Goal: Information Seeking & Learning: Learn about a topic

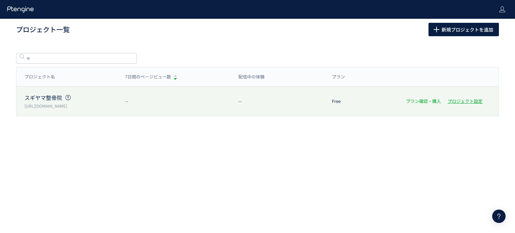
click at [420, 102] on link "プラン確認・購入" at bounding box center [423, 101] width 35 height 6
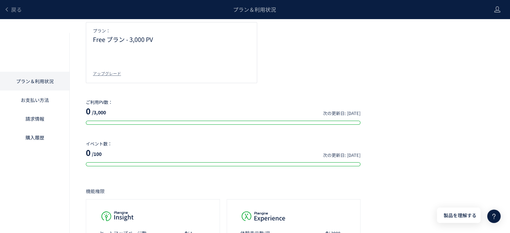
scroll to position [36, 0]
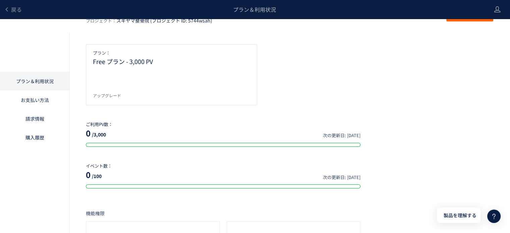
click at [106, 95] on div "アップグレード" at bounding box center [107, 96] width 28 height 6
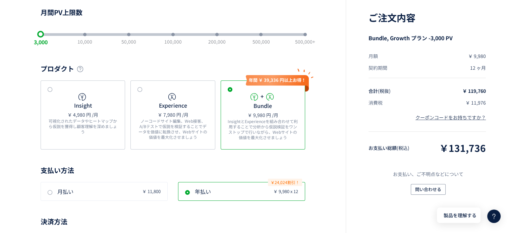
scroll to position [5, 0]
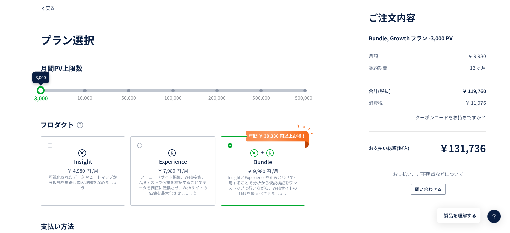
click at [39, 91] on div "slider between 1 and 7" at bounding box center [41, 90] width 8 height 8
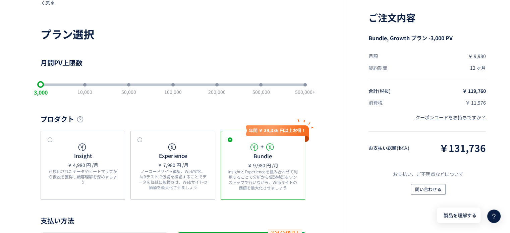
scroll to position [0, 0]
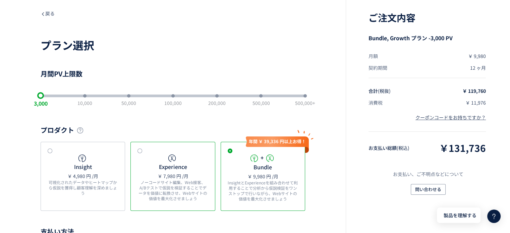
click at [140, 149] on span at bounding box center [140, 151] width 5 height 5
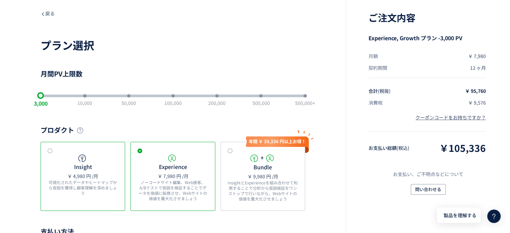
click at [51, 150] on span at bounding box center [50, 151] width 5 height 5
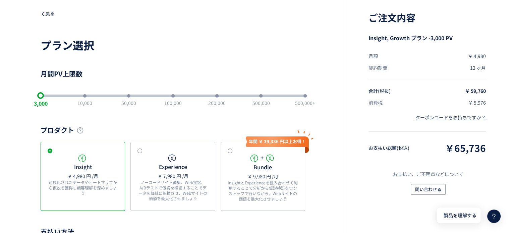
click at [42, 13] on icon at bounding box center [43, 14] width 5 height 5
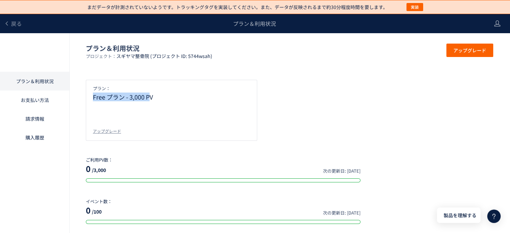
drag, startPoint x: 150, startPoint y: 95, endPoint x: 85, endPoint y: 96, distance: 65.1
copy p "Free プラン - 3,000 P"
click at [39, 117] on link "請求情報" at bounding box center [34, 118] width 69 height 19
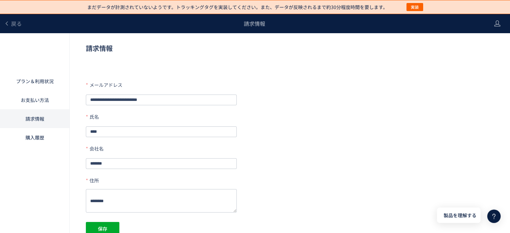
click at [40, 137] on link "購入履歴" at bounding box center [34, 137] width 69 height 19
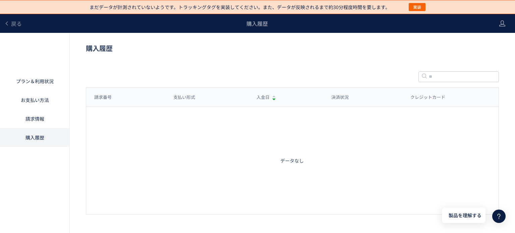
click at [32, 99] on link "お支払い方法" at bounding box center [34, 100] width 69 height 19
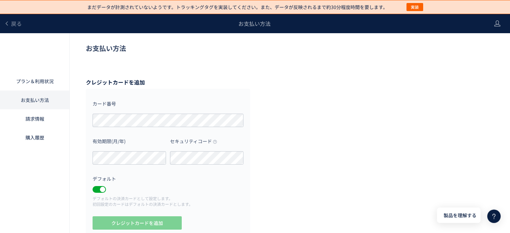
click at [34, 79] on link "プラン＆利用状況" at bounding box center [34, 81] width 69 height 19
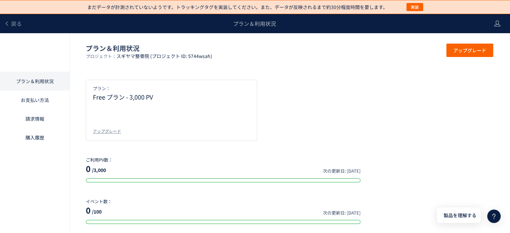
click at [9, 17] on div "戻る" at bounding box center [13, 23] width 18 height 19
click at [12, 24] on span "戻る" at bounding box center [16, 23] width 11 height 8
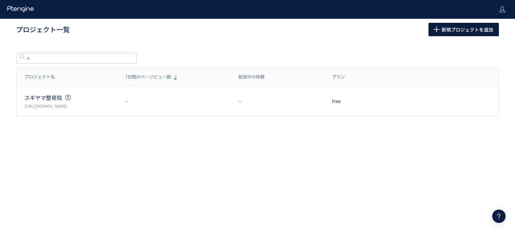
click at [12, 24] on div "プロジェクト一覧 新規プロジェクトを追加" at bounding box center [257, 29] width 515 height 21
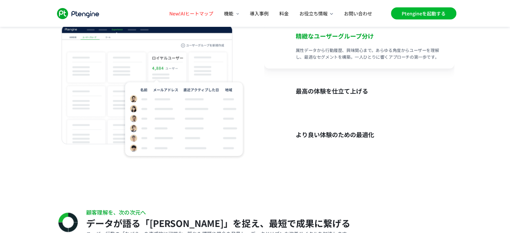
click at [431, 14] on link "Ptengineを起動する" at bounding box center [423, 13] width 65 height 12
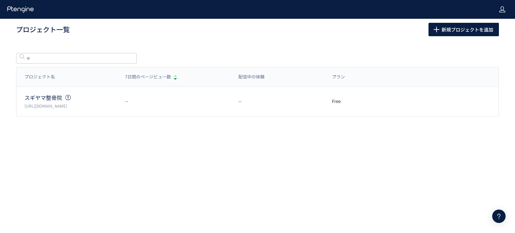
click at [504, 6] on icon at bounding box center [502, 9] width 7 height 7
click at [483, 27] on span "アカウント設定" at bounding box center [485, 26] width 33 height 7
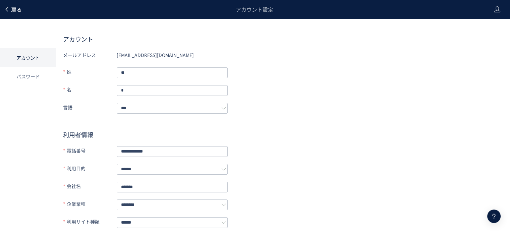
click at [13, 6] on span "戻る" at bounding box center [16, 9] width 11 height 8
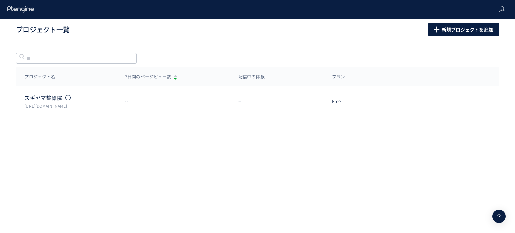
click at [500, 217] on icon at bounding box center [499, 216] width 8 height 8
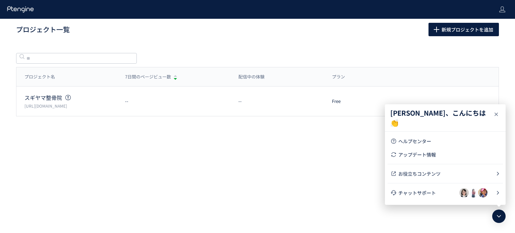
click at [497, 114] on use at bounding box center [496, 114] width 3 height 3
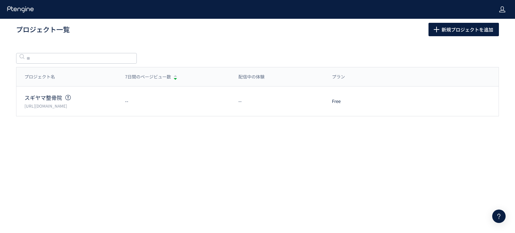
drag, startPoint x: 500, startPoint y: 8, endPoint x: 500, endPoint y: 14, distance: 5.4
click at [500, 9] on icon at bounding box center [502, 9] width 7 height 7
click at [501, 10] on use at bounding box center [503, 9] width 6 height 6
click at [500, 9] on icon at bounding box center [502, 9] width 7 height 7
click at [12, 5] on div at bounding box center [21, 9] width 28 height 19
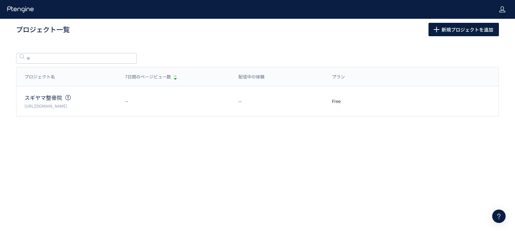
click at [503, 9] on icon at bounding box center [502, 9] width 7 height 7
click at [487, 37] on span "ログアウト" at bounding box center [480, 37] width 23 height 7
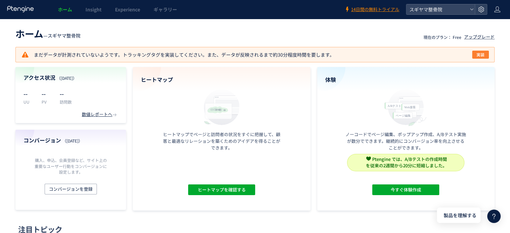
click at [476, 55] on button "実装" at bounding box center [480, 55] width 17 height 8
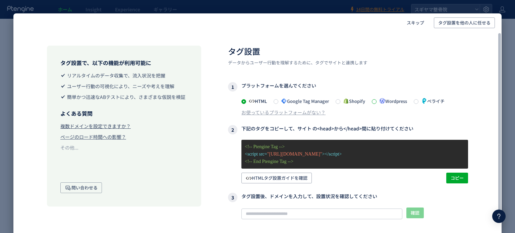
click at [375, 100] on span at bounding box center [374, 101] width 5 height 5
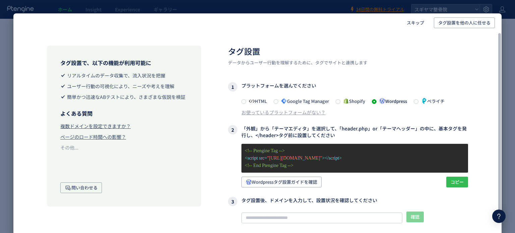
click at [456, 184] on span "コピー" at bounding box center [457, 182] width 13 height 11
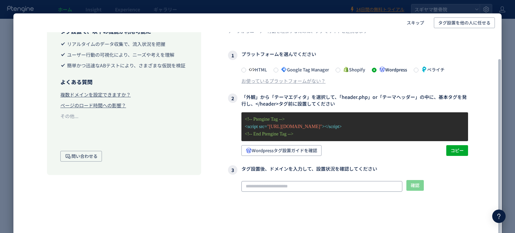
click at [272, 187] on input "text" at bounding box center [322, 186] width 161 height 11
click at [262, 186] on input "text" at bounding box center [322, 186] width 161 height 11
paste input "**********"
type input "**********"
click at [413, 188] on span "確認" at bounding box center [415, 185] width 9 height 11
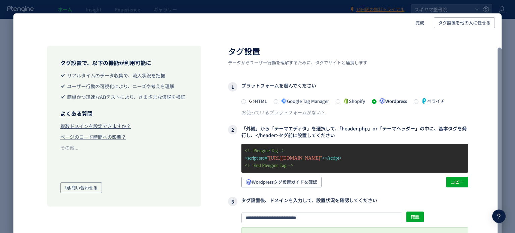
scroll to position [24, 0]
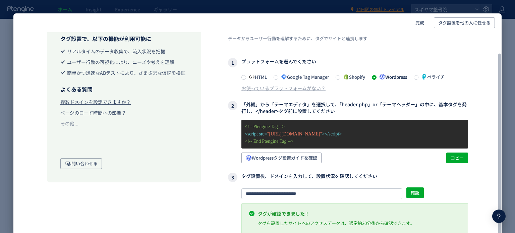
drag, startPoint x: 499, startPoint y: 117, endPoint x: 487, endPoint y: 217, distance: 101.0
click at [498, 217] on div at bounding box center [500, 147] width 4 height 188
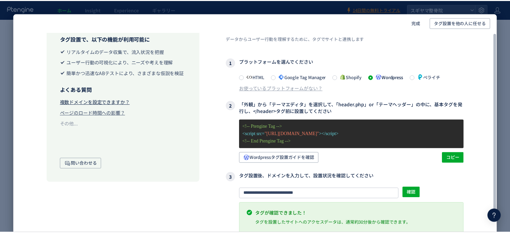
scroll to position [0, 0]
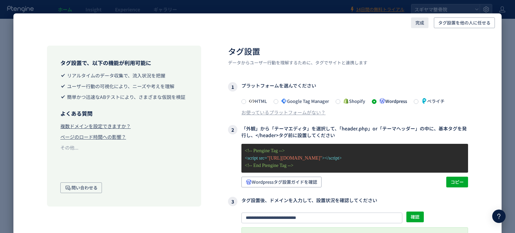
click at [421, 23] on span "完成" at bounding box center [420, 22] width 9 height 11
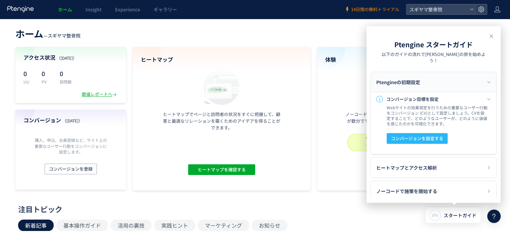
click at [369, 7] on span "14日間の無料トライアル" at bounding box center [375, 9] width 48 height 6
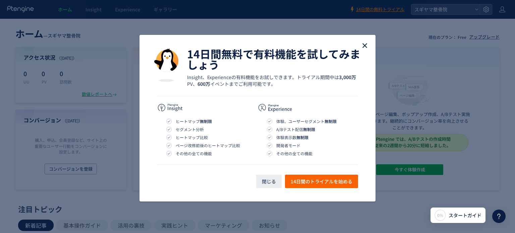
click at [367, 46] on icon "close" at bounding box center [365, 46] width 8 height 8
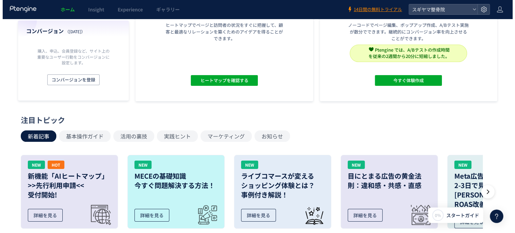
scroll to position [67, 0]
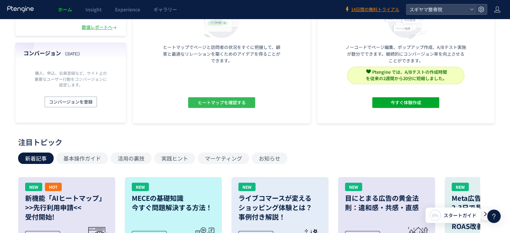
click at [212, 104] on span "ヒートマップを確認する" at bounding box center [222, 102] width 48 height 11
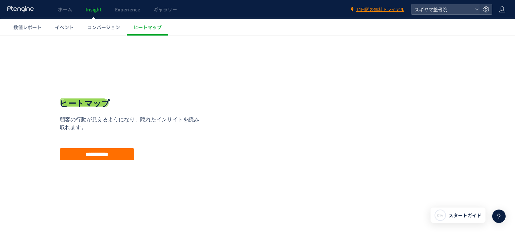
scroll to position [0, 0]
click at [112, 155] on input "**********" at bounding box center [97, 154] width 74 height 12
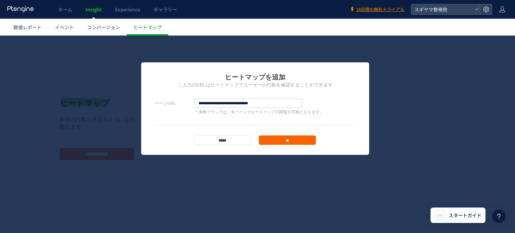
click at [281, 141] on input "**" at bounding box center [287, 140] width 57 height 9
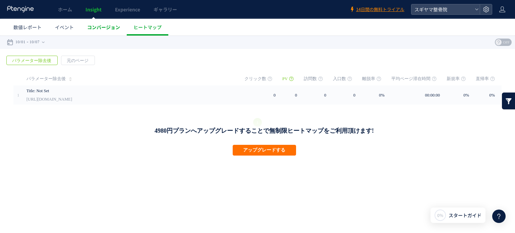
click at [106, 27] on span "コンバージョン" at bounding box center [103, 27] width 33 height 7
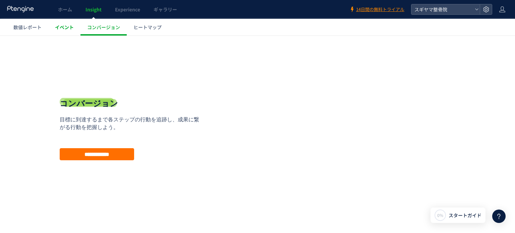
click at [61, 30] on span "イベント" at bounding box center [64, 27] width 19 height 7
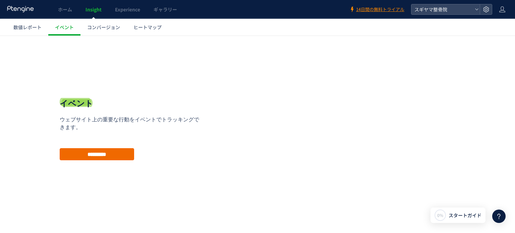
click at [97, 154] on input "*********" at bounding box center [97, 154] width 74 height 12
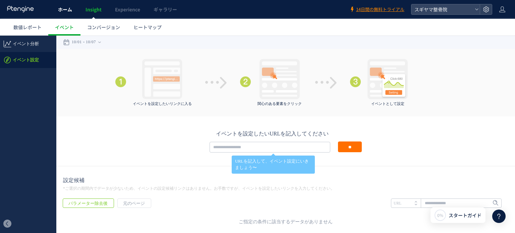
click at [64, 10] on span "ホーム" at bounding box center [65, 9] width 14 height 7
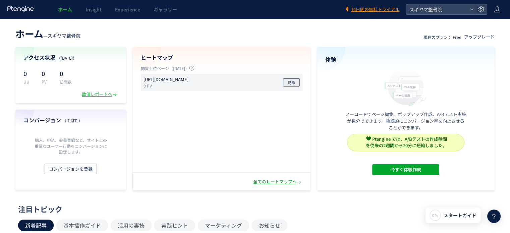
click at [290, 83] on span "見る" at bounding box center [292, 83] width 8 height 8
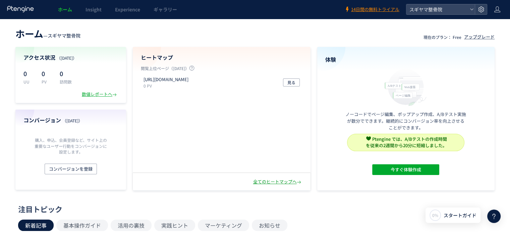
click at [279, 182] on div "全てのヒートマップへ" at bounding box center [277, 182] width 49 height 6
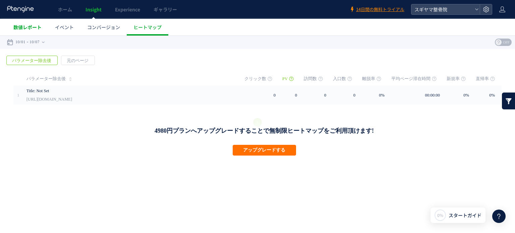
click at [30, 26] on span "数値レポート" at bounding box center [27, 27] width 28 height 7
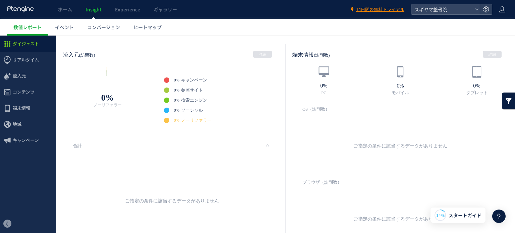
scroll to position [168, 0]
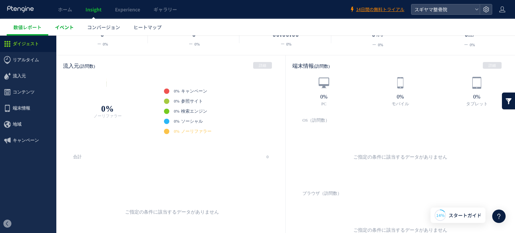
click at [66, 27] on span "イベント" at bounding box center [64, 27] width 19 height 7
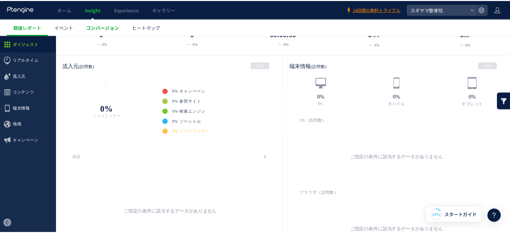
scroll to position [0, 0]
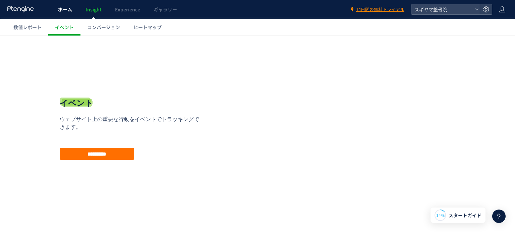
click at [66, 8] on span "ホーム" at bounding box center [65, 9] width 14 height 7
